Goal: Find specific page/section

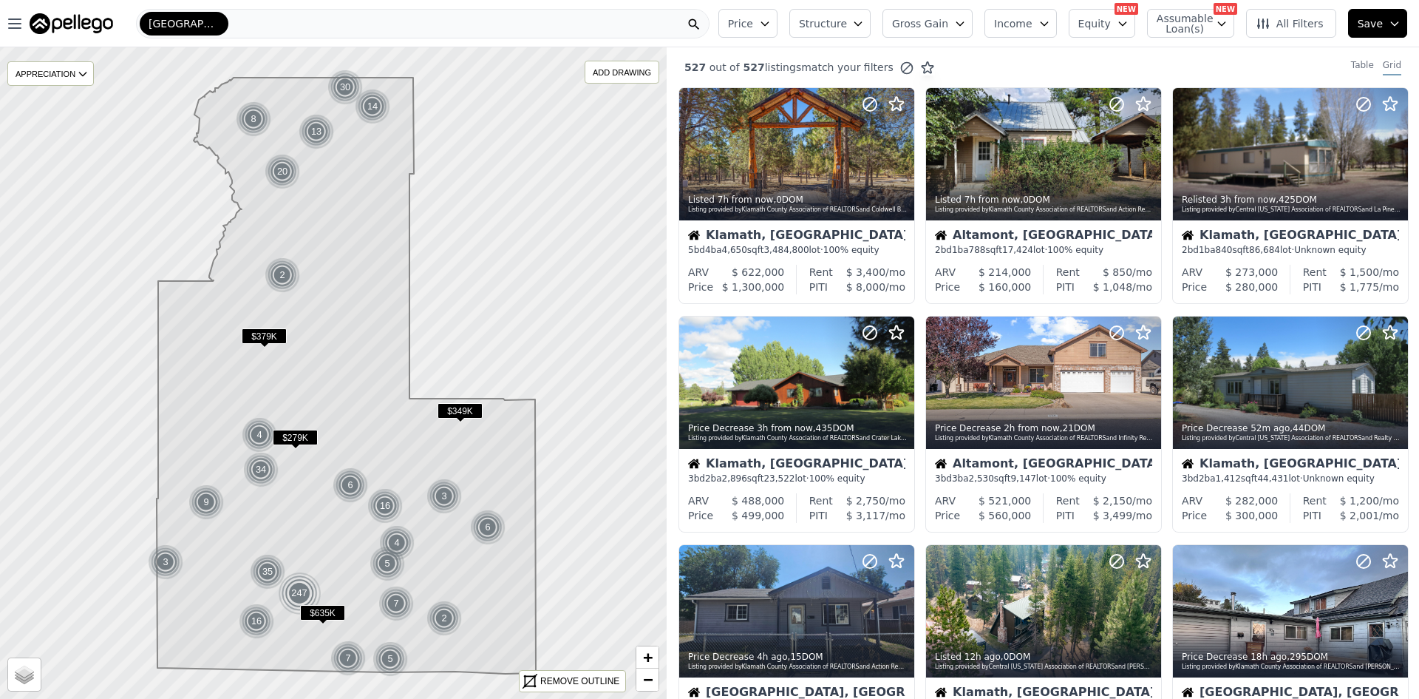
click at [300, 24] on div "[GEOGRAPHIC_DATA]" at bounding box center [423, 24] width 574 height 30
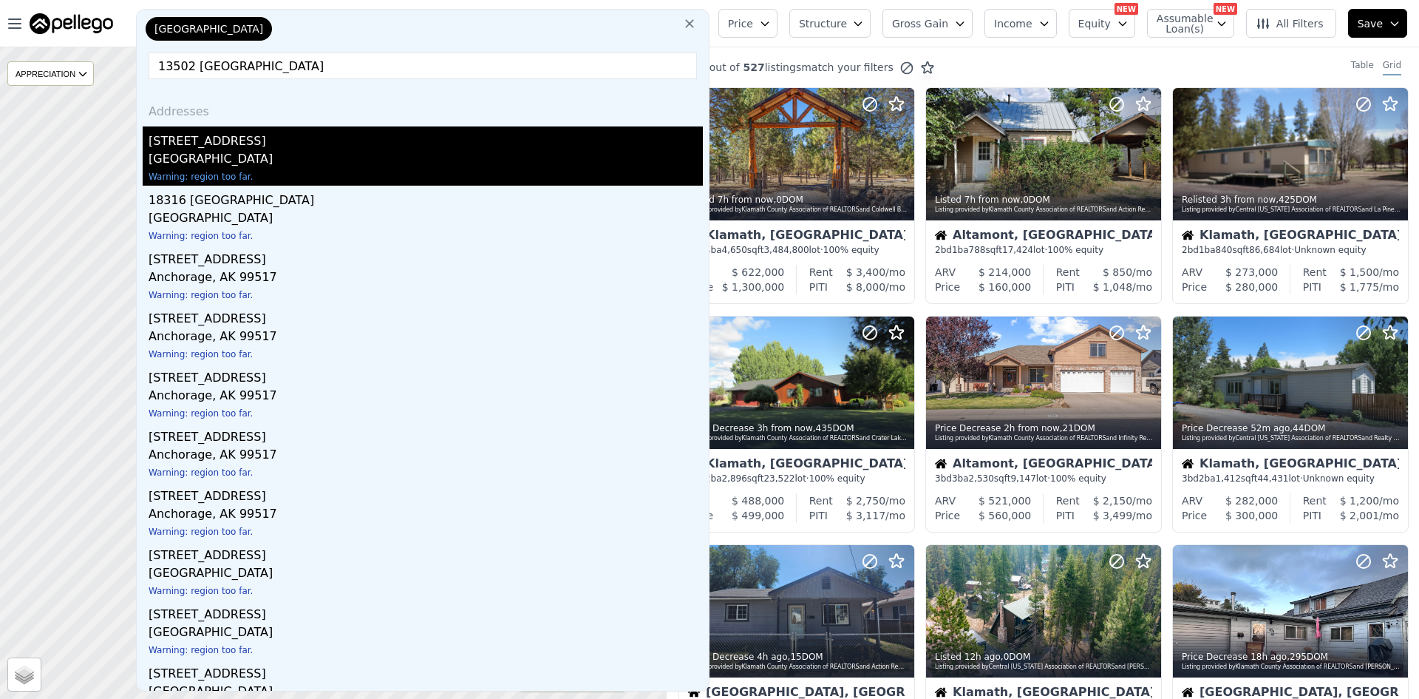
type input "13502 [GEOGRAPHIC_DATA]"
click at [290, 156] on div "[GEOGRAPHIC_DATA]" at bounding box center [426, 160] width 554 height 21
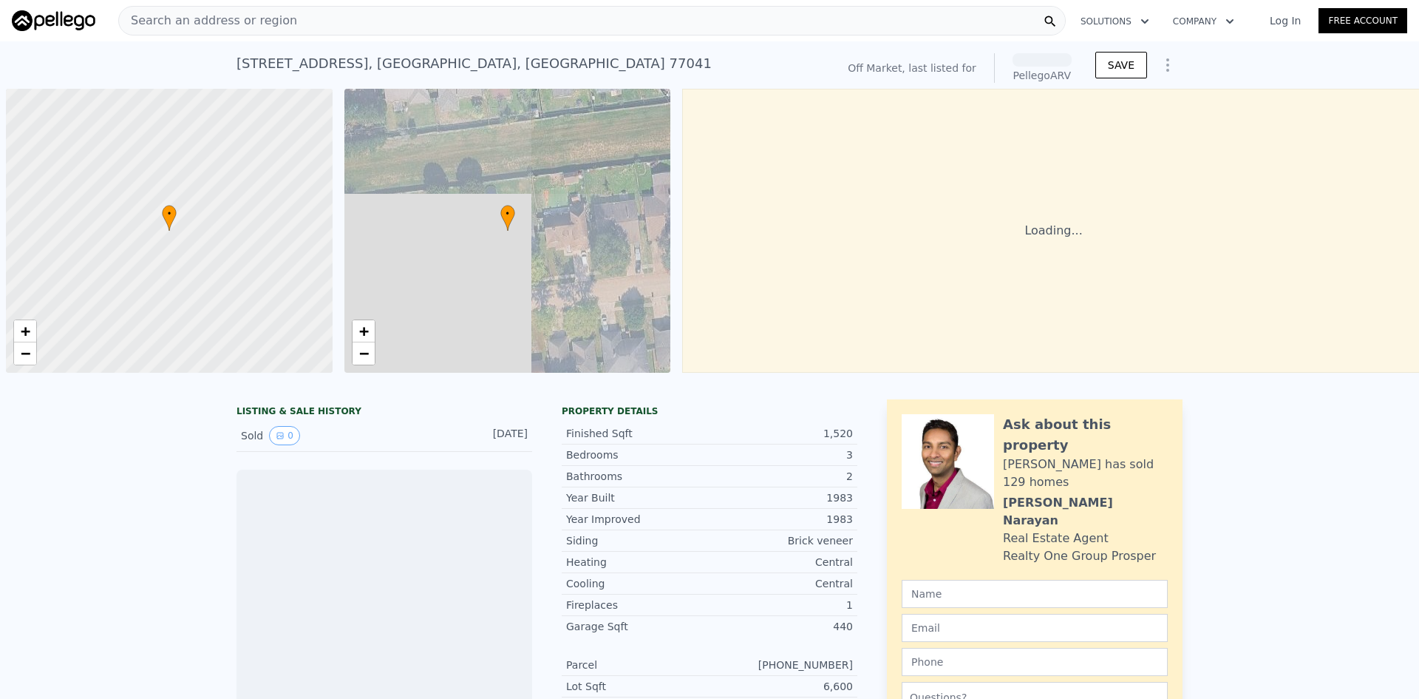
scroll to position [0, 6]
